Goal: Navigation & Orientation: Find specific page/section

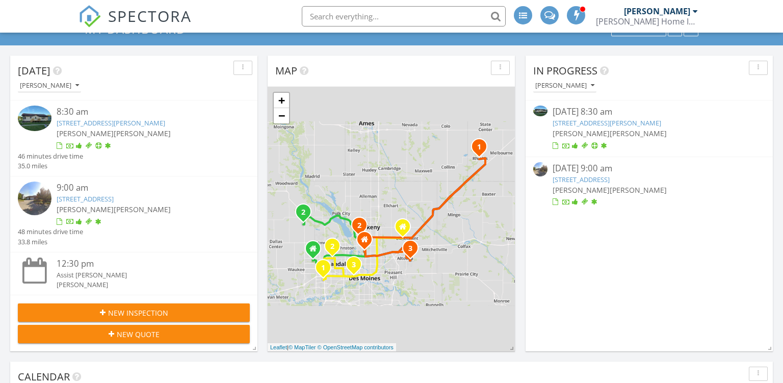
scroll to position [48, 0]
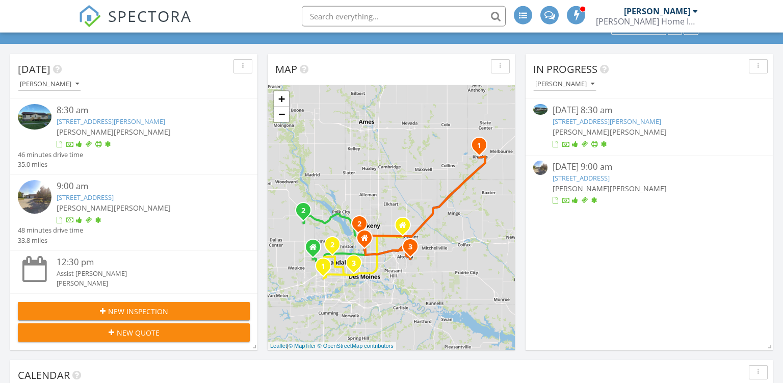
click at [630, 124] on link "[STREET_ADDRESS][PERSON_NAME]" at bounding box center [607, 121] width 109 height 9
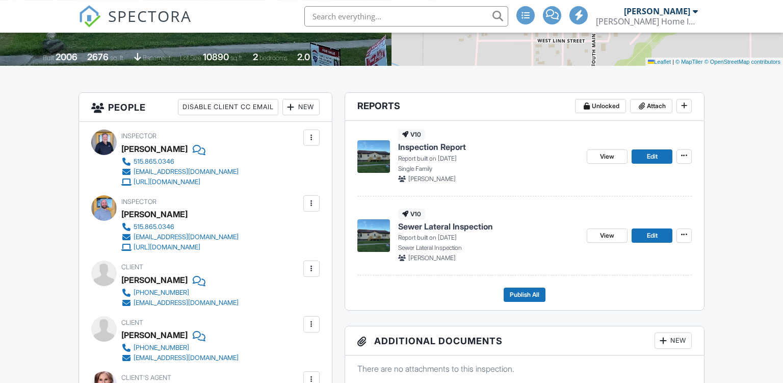
scroll to position [236, 0]
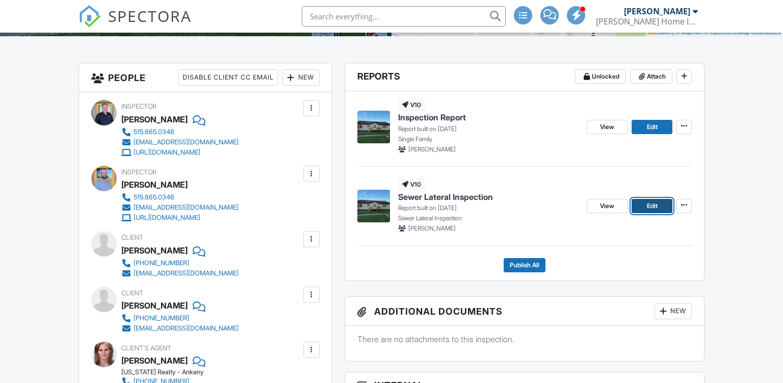
click at [651, 211] on span "Edit" at bounding box center [652, 206] width 11 height 10
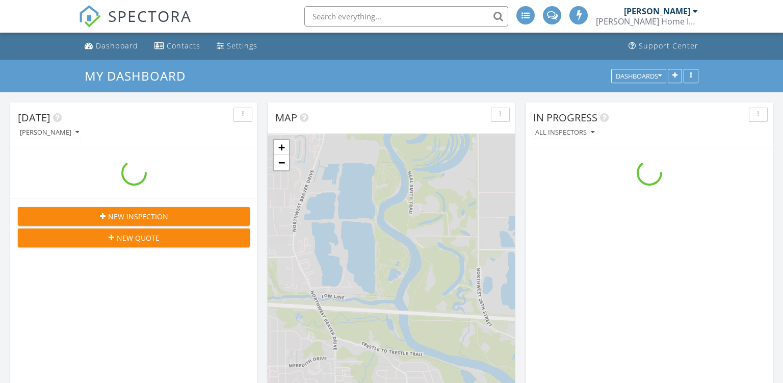
scroll to position [928, 783]
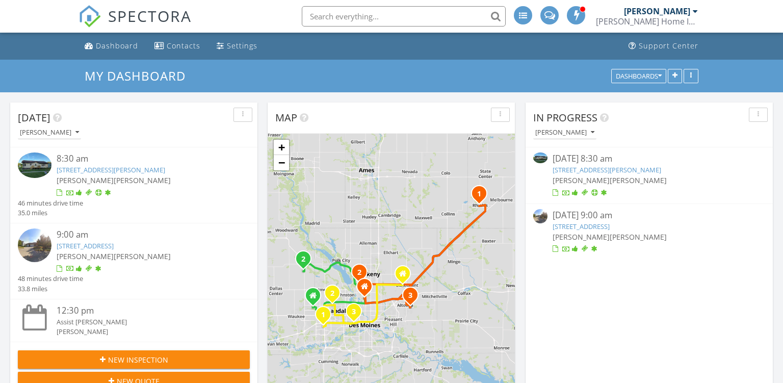
click at [603, 223] on link "3309 Edgewood Ln , Ankeny, IA 50023" at bounding box center [581, 226] width 57 height 9
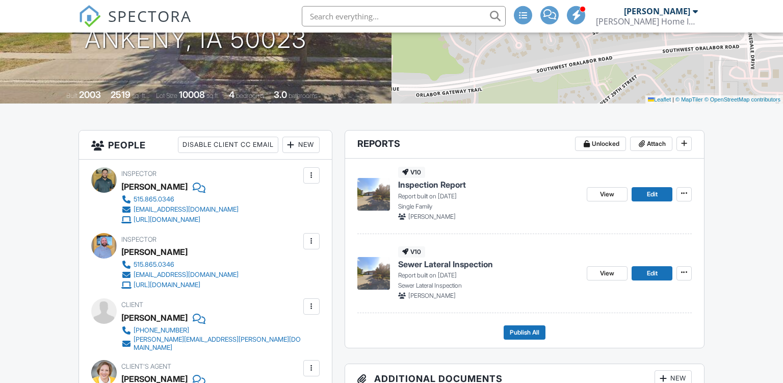
scroll to position [197, 0]
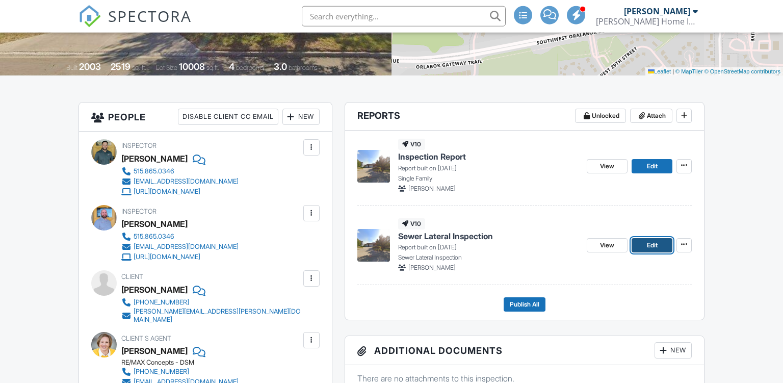
click at [650, 244] on span "Edit" at bounding box center [652, 245] width 11 height 10
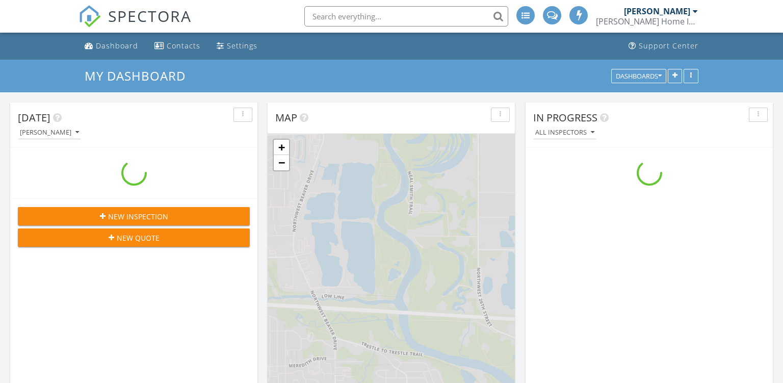
scroll to position [928, 783]
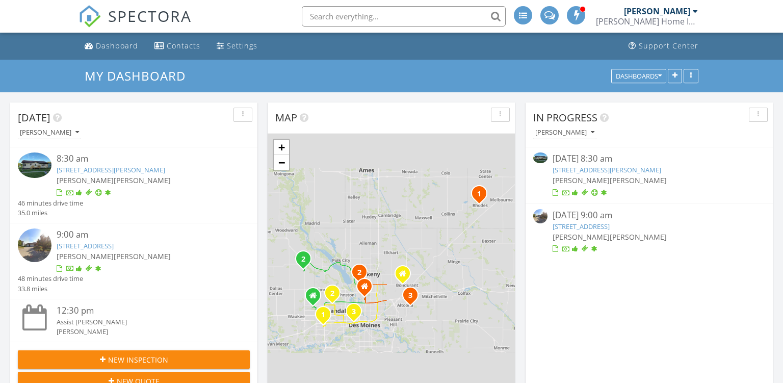
click at [618, 170] on link "[STREET_ADDRESS][PERSON_NAME]" at bounding box center [607, 169] width 109 height 9
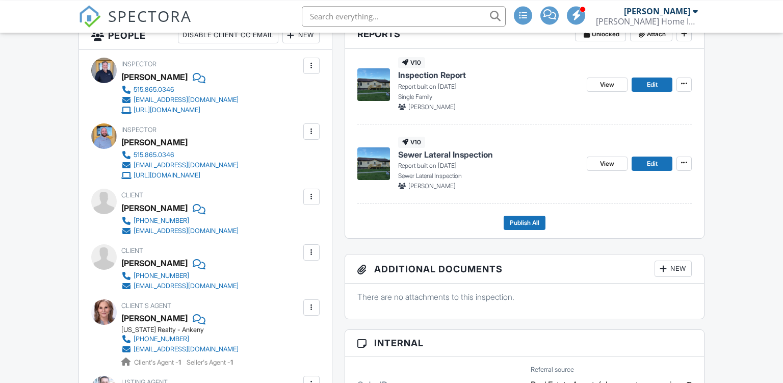
scroll to position [279, 0]
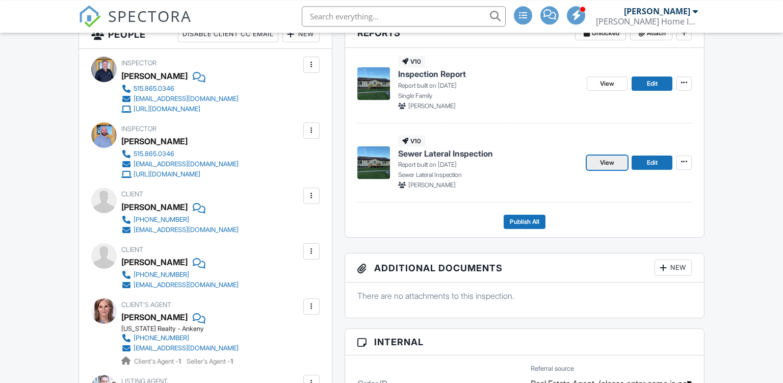
click at [613, 164] on span "View" at bounding box center [607, 163] width 14 height 10
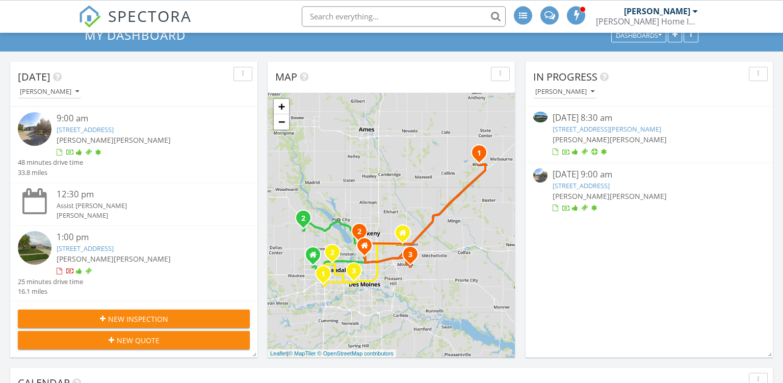
scroll to position [40, 0]
